Goal: Task Accomplishment & Management: Manage account settings

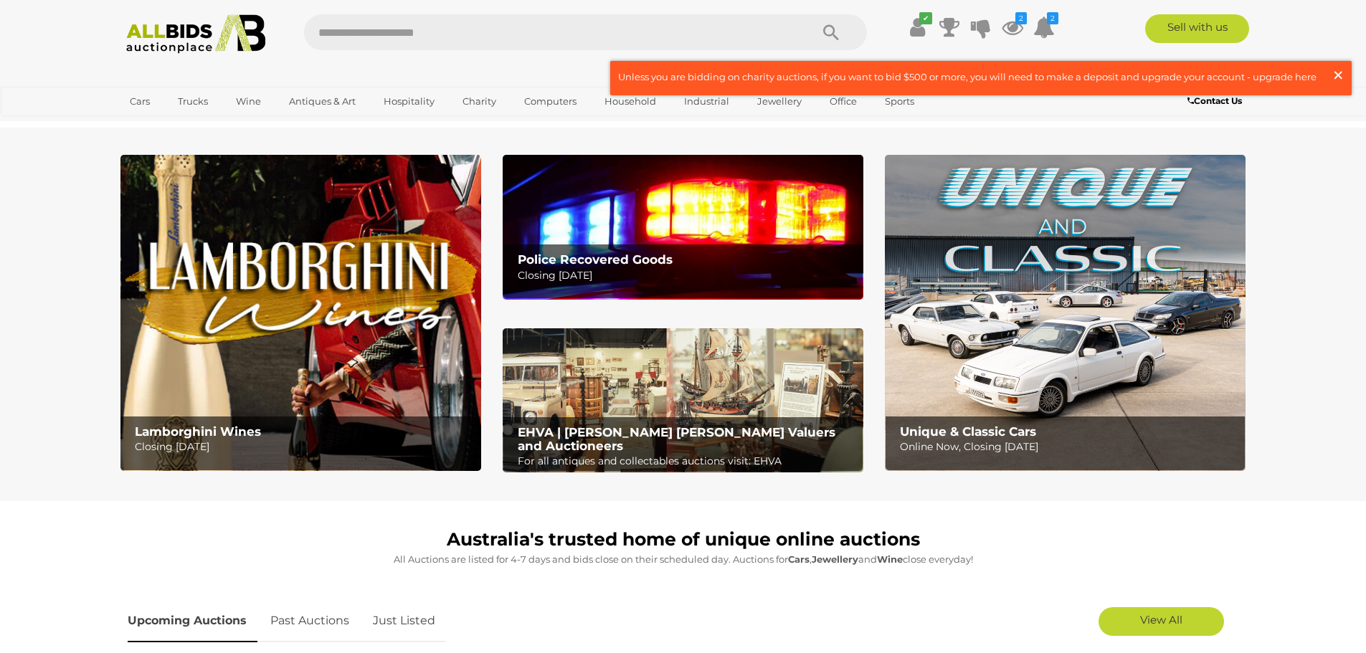
click at [1341, 78] on span "×" at bounding box center [1337, 75] width 13 height 28
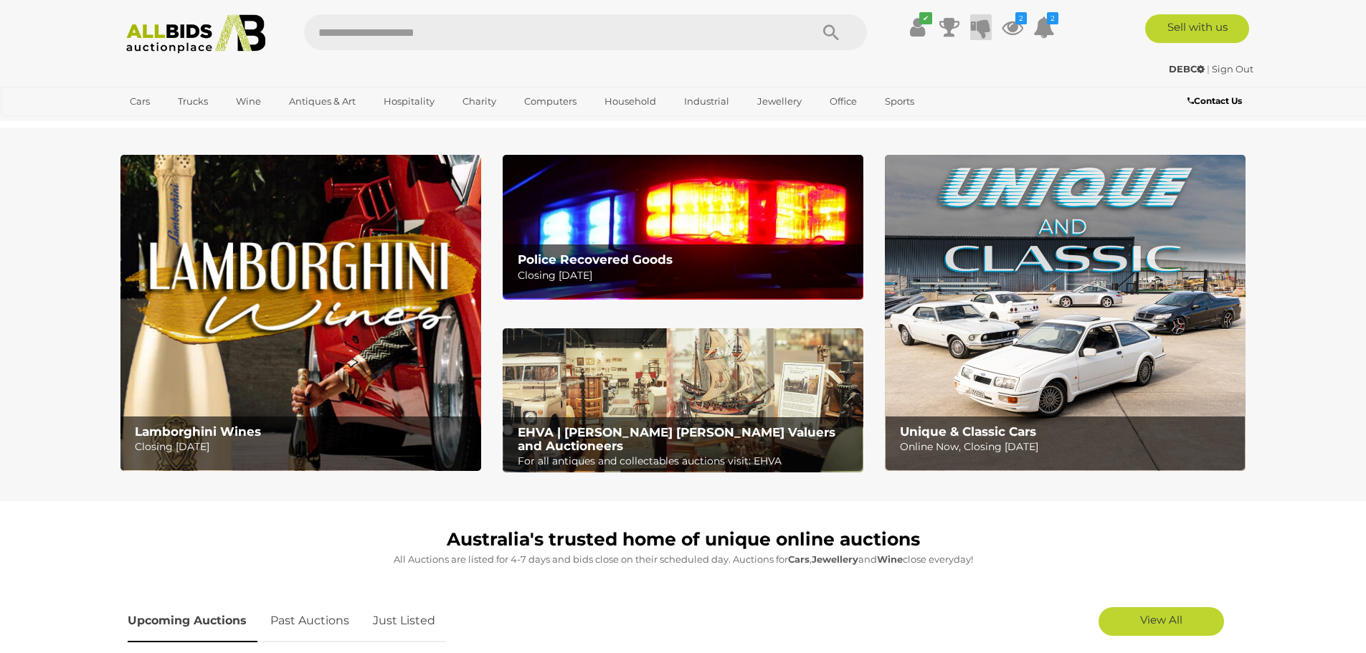
click at [984, 24] on icon at bounding box center [981, 27] width 20 height 26
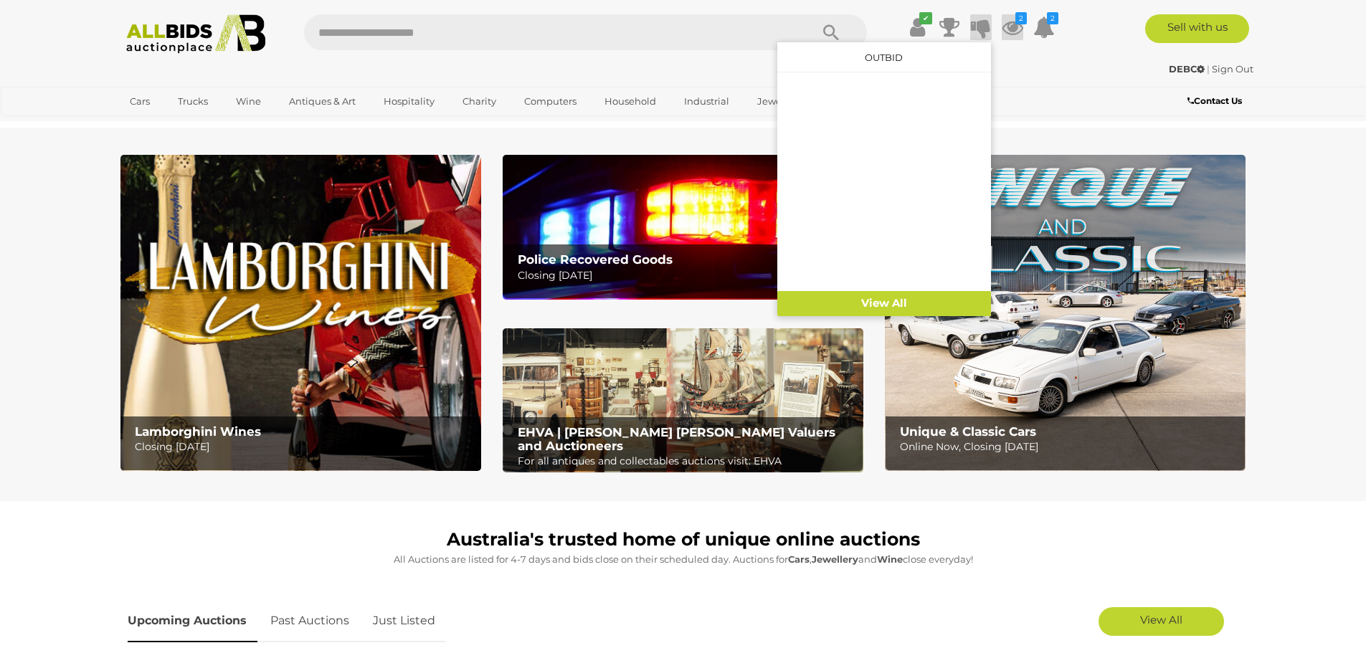
click at [1015, 24] on icon at bounding box center [1013, 27] width 22 height 26
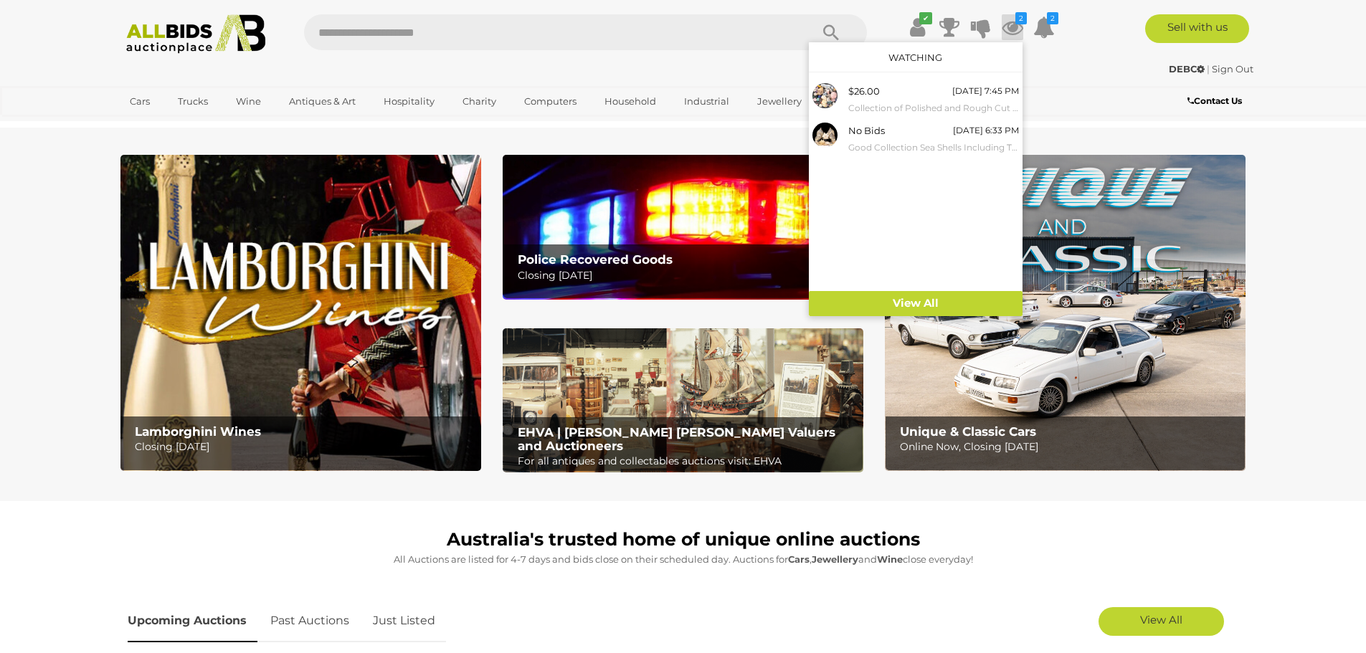
click at [930, 57] on link "Watching" at bounding box center [915, 57] width 54 height 11
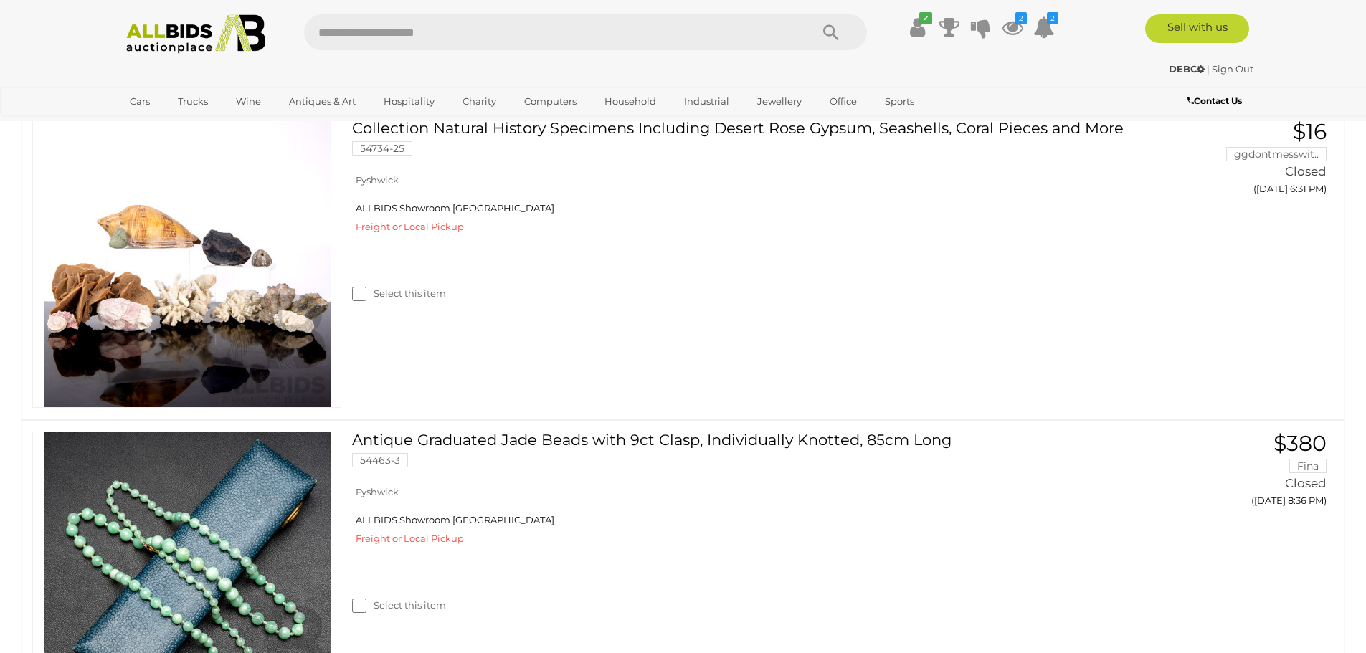
scroll to position [2390, 0]
